Goal: Task Accomplishment & Management: Manage account settings

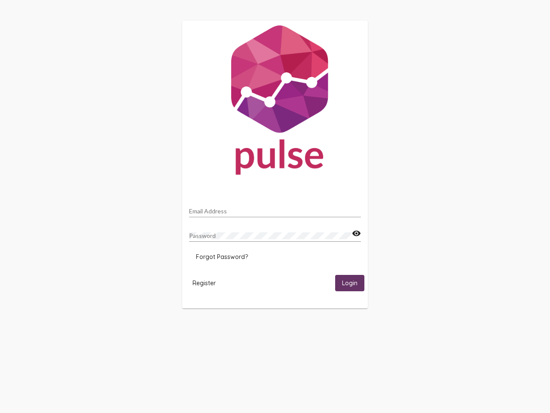
click at [275, 209] on input "Email Address" at bounding box center [275, 211] width 172 height 7
click at [357, 234] on mat-icon "visibility" at bounding box center [356, 233] width 9 height 10
click at [222, 257] on span "Forgot Password?" at bounding box center [222, 257] width 52 height 8
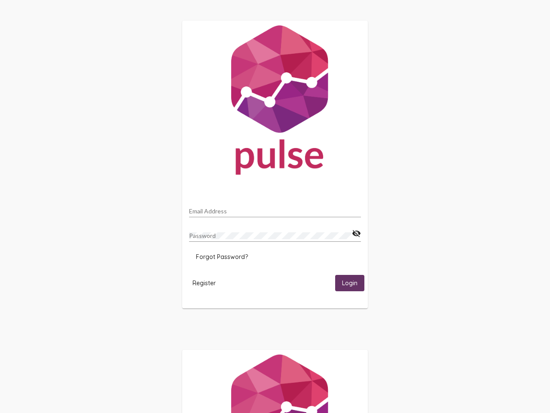
click at [204, 283] on span "Register" at bounding box center [204, 283] width 23 height 8
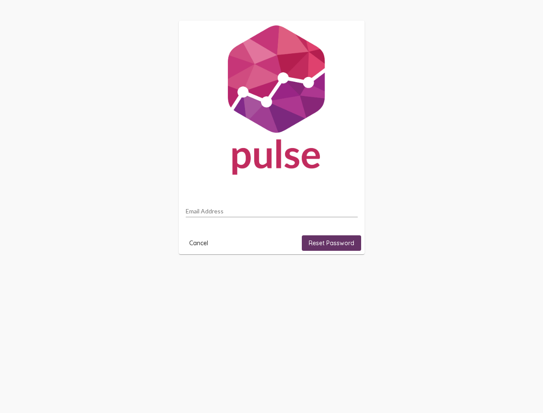
click at [350, 275] on html "Email Address Cancel Reset Password" at bounding box center [271, 137] width 543 height 275
